Goal: Book appointment/travel/reservation

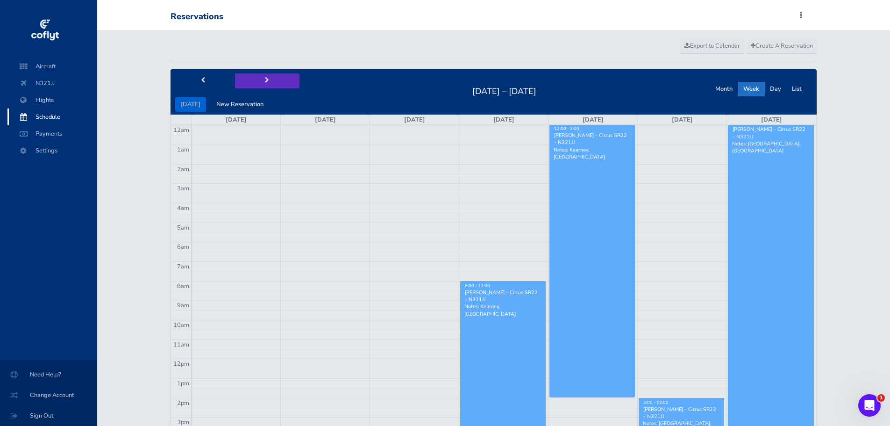
click at [265, 83] on span "next" at bounding box center [267, 81] width 4 height 6
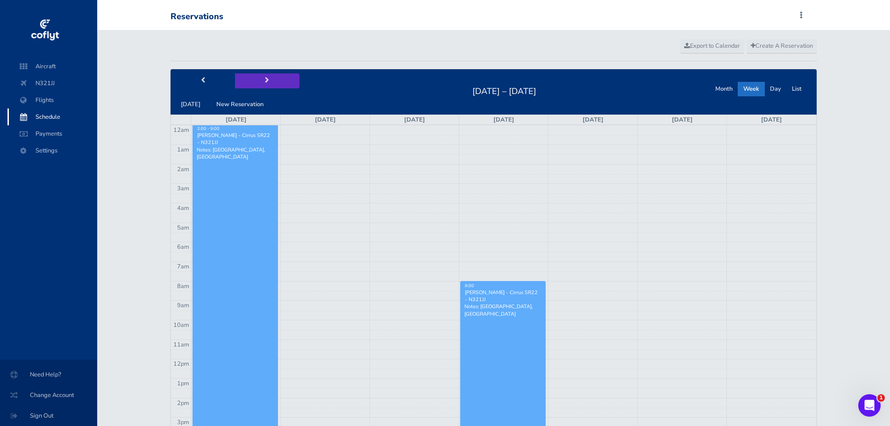
click at [265, 83] on span "next" at bounding box center [267, 81] width 4 height 6
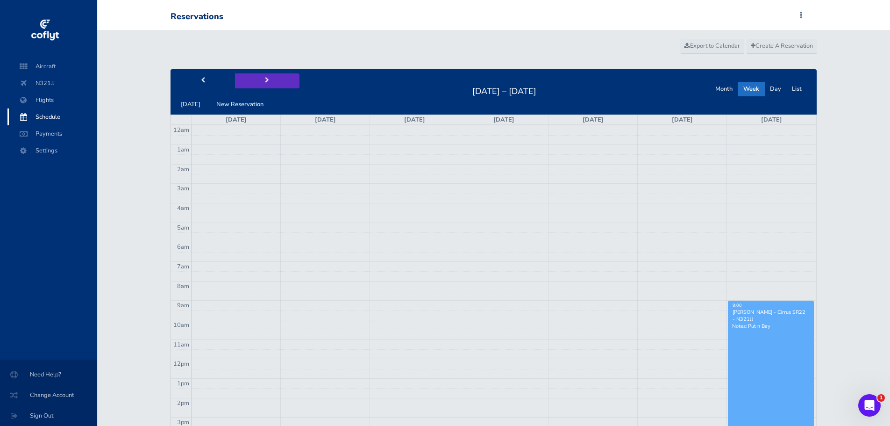
click at [265, 83] on span "next" at bounding box center [267, 81] width 4 height 6
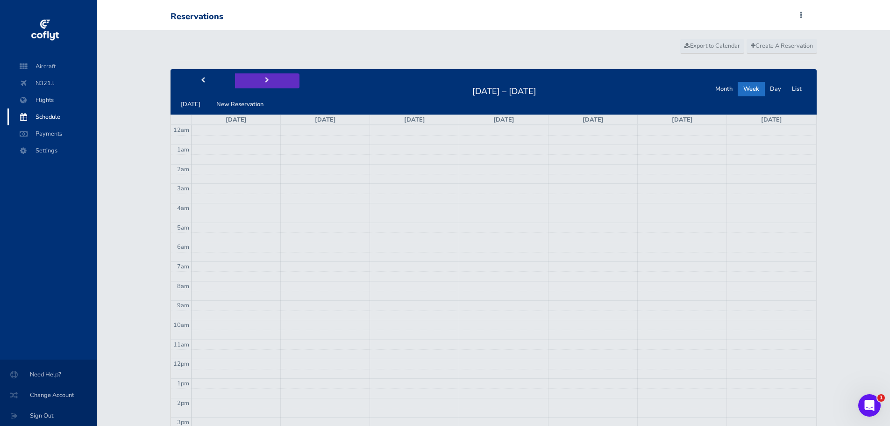
click at [265, 83] on span "next" at bounding box center [267, 81] width 4 height 6
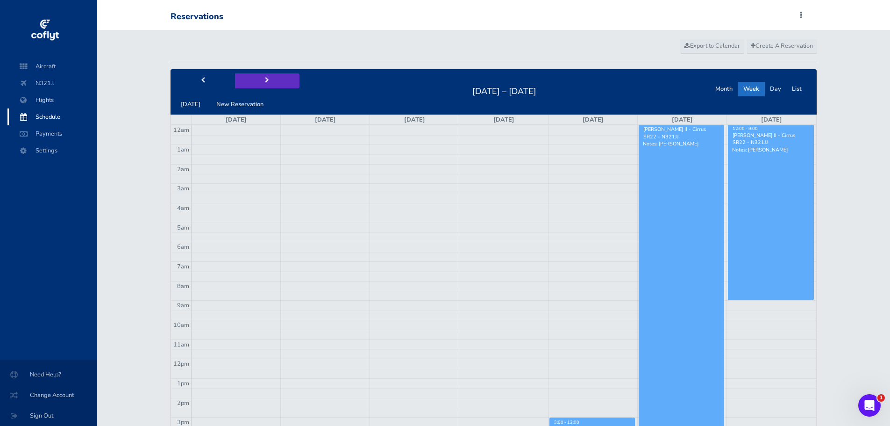
click at [265, 83] on span "next" at bounding box center [267, 81] width 4 height 6
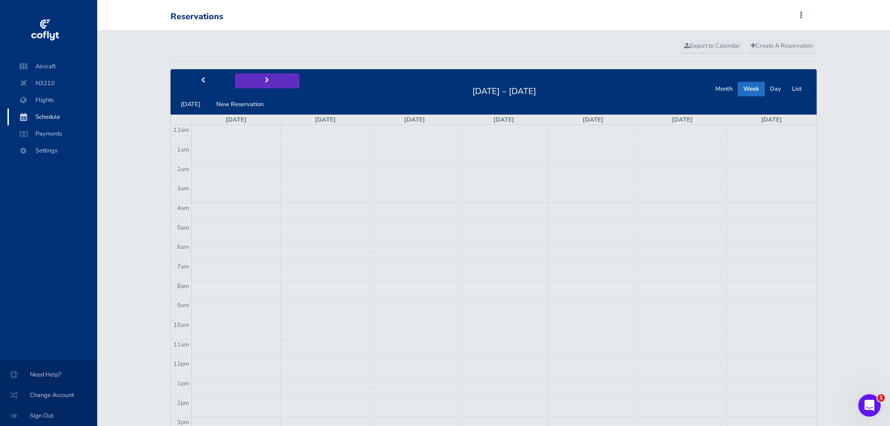
click at [265, 83] on span "next" at bounding box center [267, 81] width 4 height 6
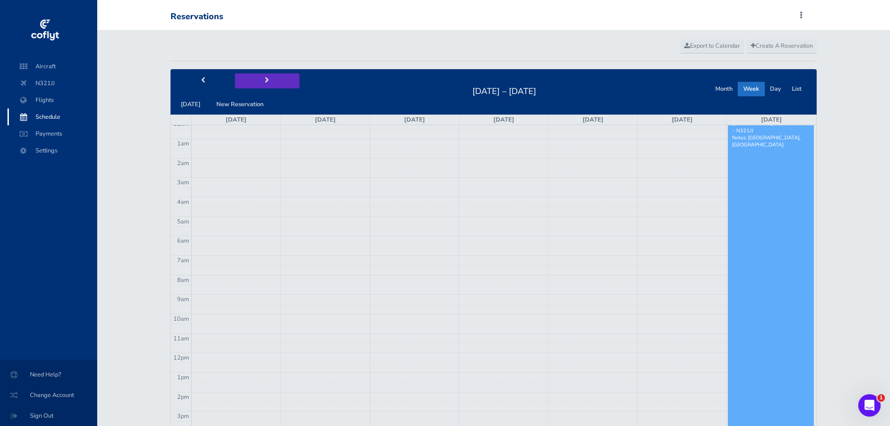
click at [270, 80] on button "next" at bounding box center [267, 80] width 64 height 14
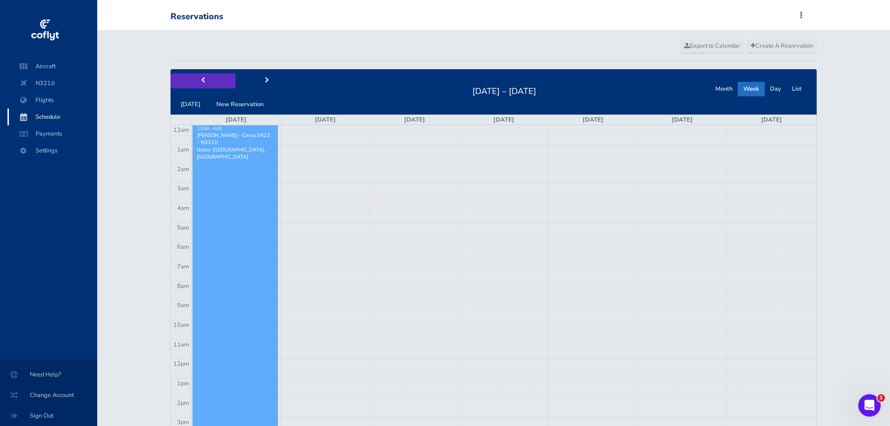
click at [205, 81] on button "prev" at bounding box center [203, 80] width 64 height 14
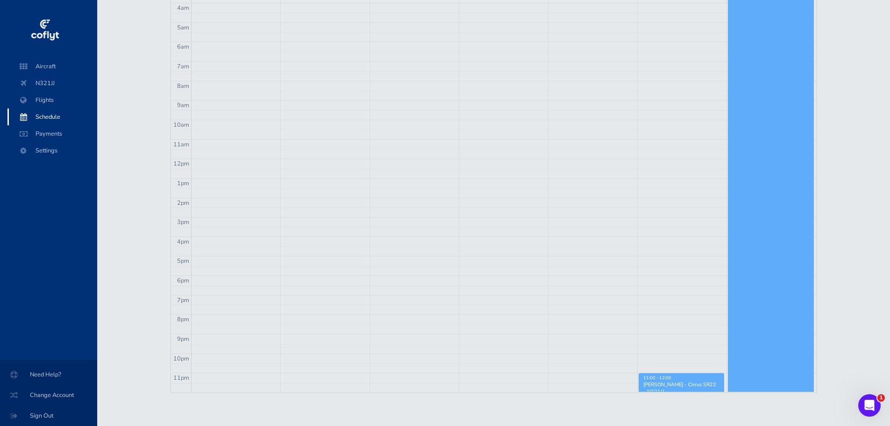
click at [677, 384] on div "[PERSON_NAME] - Cirrus SR22 - N321JJ" at bounding box center [681, 388] width 77 height 14
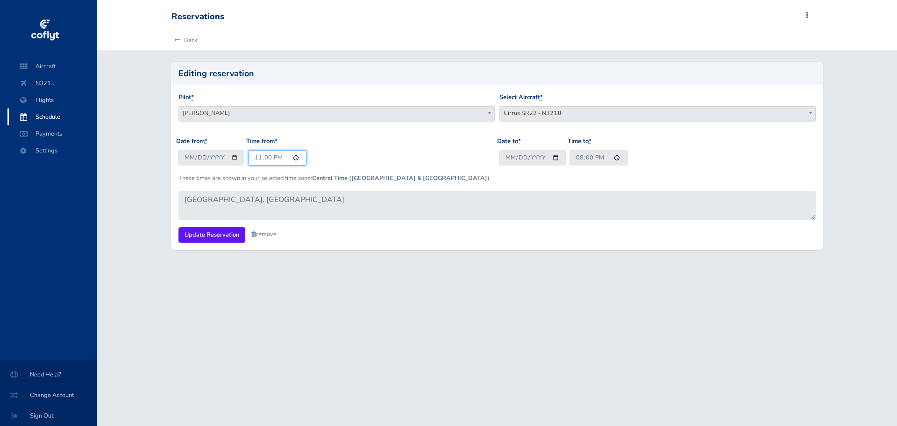
click at [280, 158] on input "23:00" at bounding box center [277, 157] width 58 height 15
type input "11:00"
click at [211, 229] on input "Update Reservation" at bounding box center [211, 234] width 67 height 15
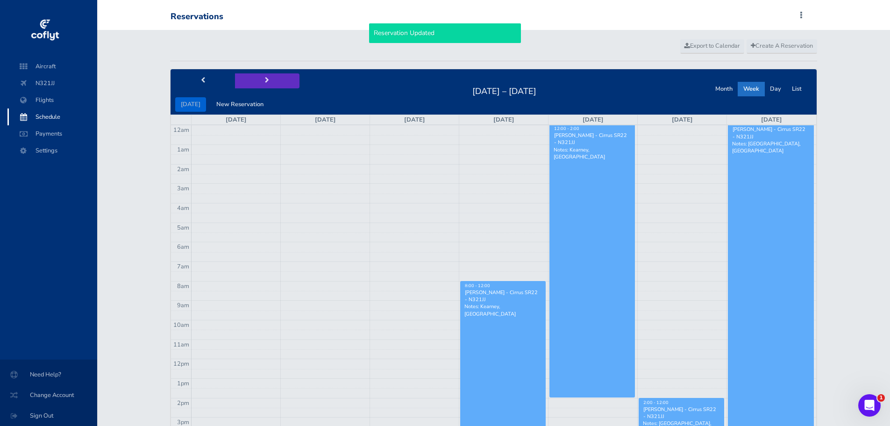
click at [259, 80] on button "next" at bounding box center [267, 80] width 64 height 14
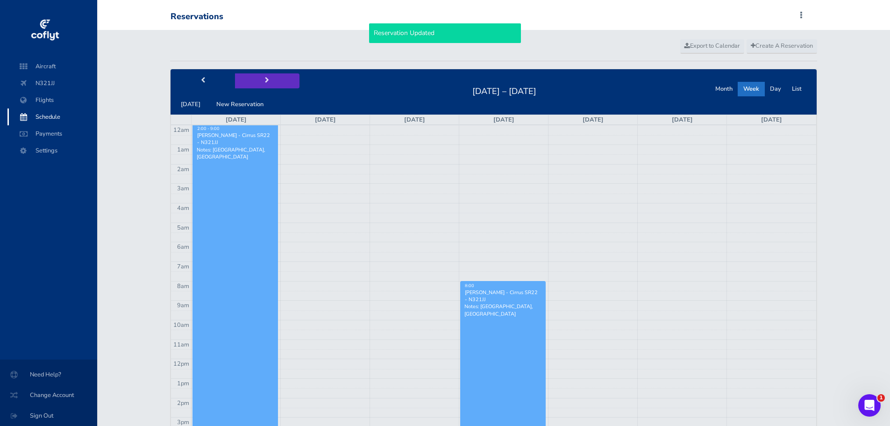
click at [259, 80] on button "next" at bounding box center [267, 80] width 64 height 14
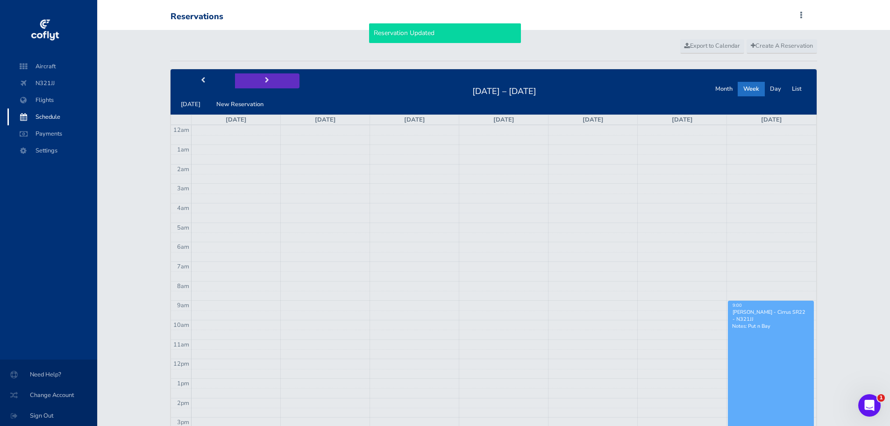
click at [259, 80] on button "next" at bounding box center [267, 80] width 64 height 14
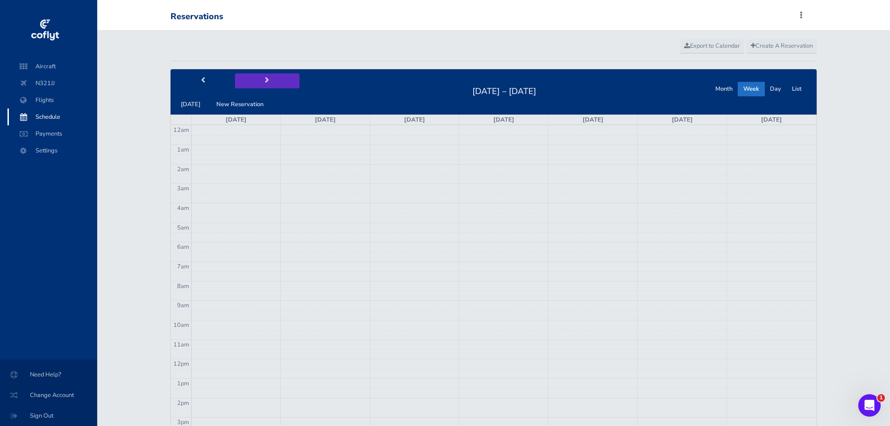
click at [259, 80] on button "next" at bounding box center [267, 80] width 64 height 14
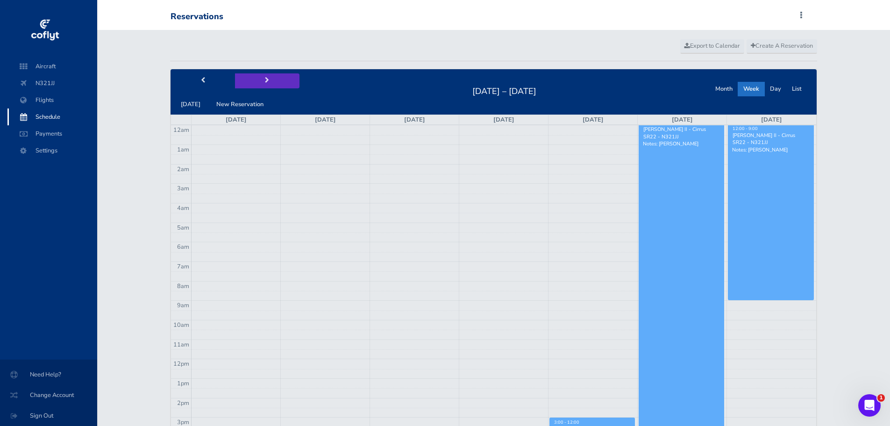
click at [259, 80] on button "next" at bounding box center [267, 80] width 64 height 14
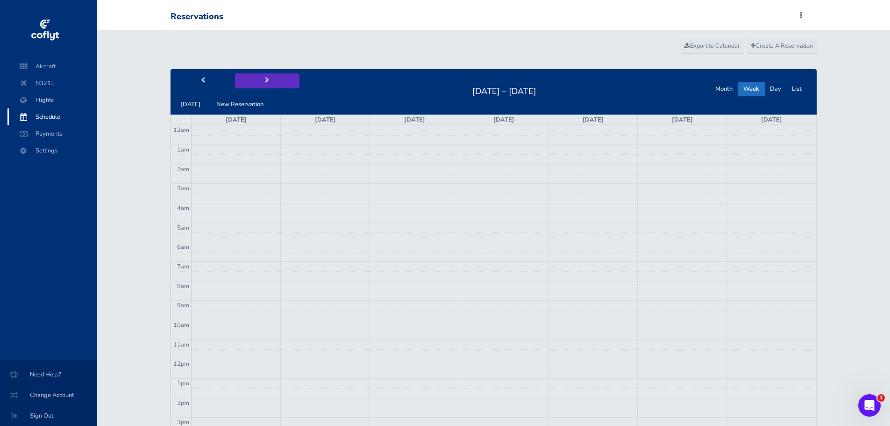
click at [259, 80] on button "next" at bounding box center [267, 80] width 64 height 14
